Goal: Task Accomplishment & Management: Manage account settings

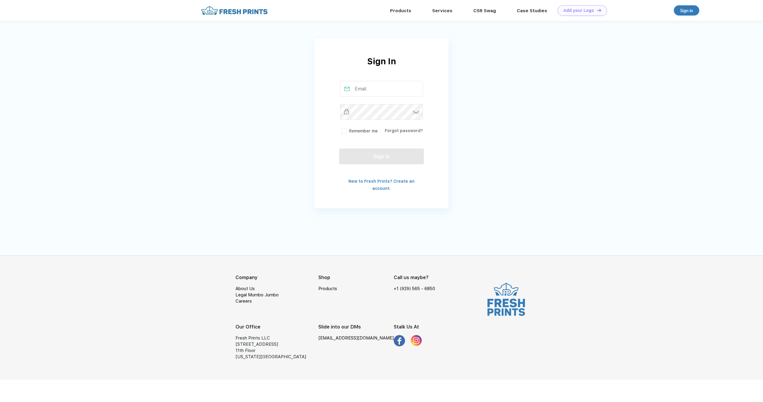
click at [364, 87] on input "text" at bounding box center [381, 89] width 83 height 16
click at [365, 90] on input "text" at bounding box center [381, 89] width 83 height 16
click at [366, 87] on input "text" at bounding box center [381, 89] width 83 height 16
click at [686, 11] on div "Sign in" at bounding box center [686, 10] width 13 height 7
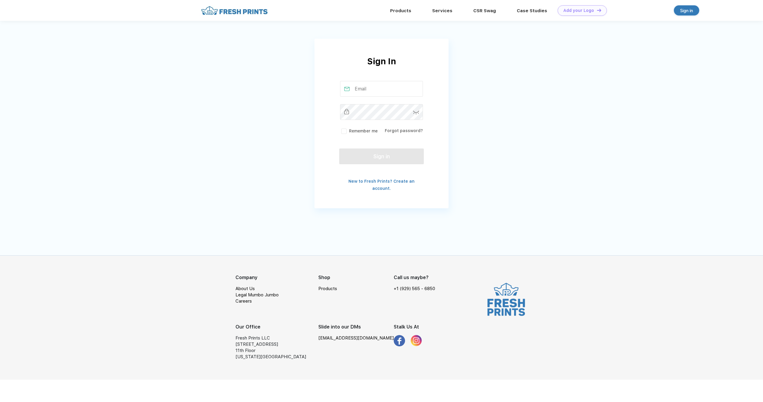
click at [359, 92] on input "text" at bounding box center [381, 89] width 83 height 16
type input "n"
type input "[PERSON_NAME][EMAIL_ADDRESS][DOMAIN_NAME]"
click at [384, 163] on button "Sign in" at bounding box center [381, 155] width 85 height 16
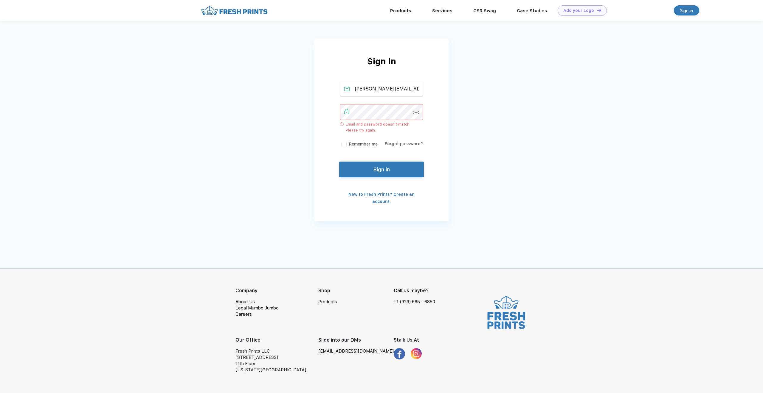
click at [385, 159] on div "Sign In [PERSON_NAME][EMAIL_ADDRESS][DOMAIN_NAME] Email and password doesn’t ma…" at bounding box center [381, 130] width 134 height 150
click at [399, 144] on link "Forgot password?" at bounding box center [404, 143] width 38 height 5
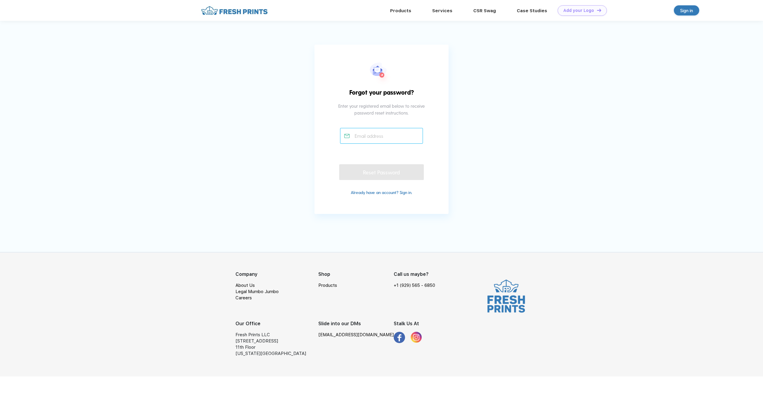
click at [365, 132] on input "text" at bounding box center [381, 136] width 83 height 16
type input "bennett@blinkfs.com"
click at [363, 170] on div "Reset Password" at bounding box center [381, 171] width 85 height 16
